Goal: Transaction & Acquisition: Purchase product/service

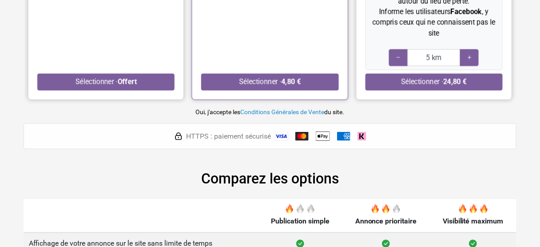
scroll to position [284, 0]
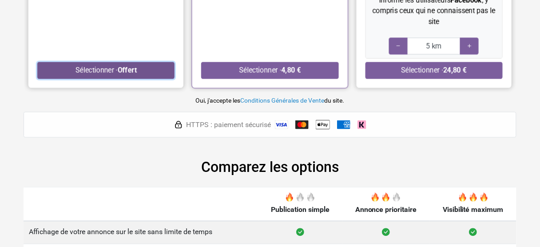
click at [95, 70] on button "Sélectionner · Offert" at bounding box center [105, 70] width 137 height 17
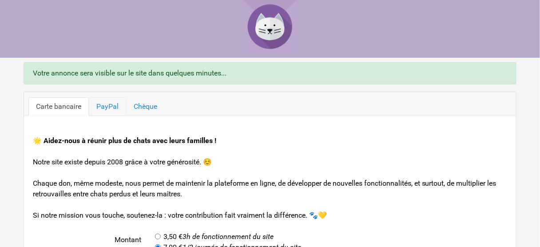
click at [110, 108] on link "PayPal" at bounding box center [107, 106] width 37 height 19
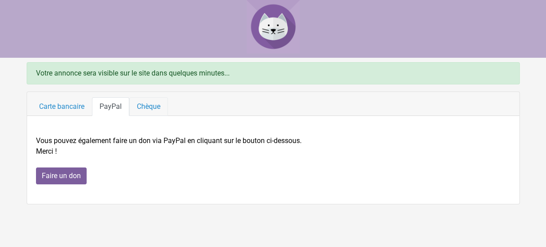
click at [148, 106] on link "Chèque" at bounding box center [148, 106] width 39 height 19
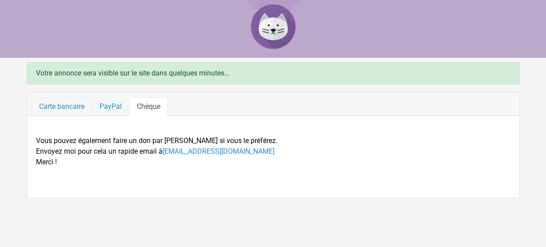
click at [59, 107] on link "Carte bancaire" at bounding box center [62, 106] width 60 height 19
